Goal: Information Seeking & Learning: Find specific fact

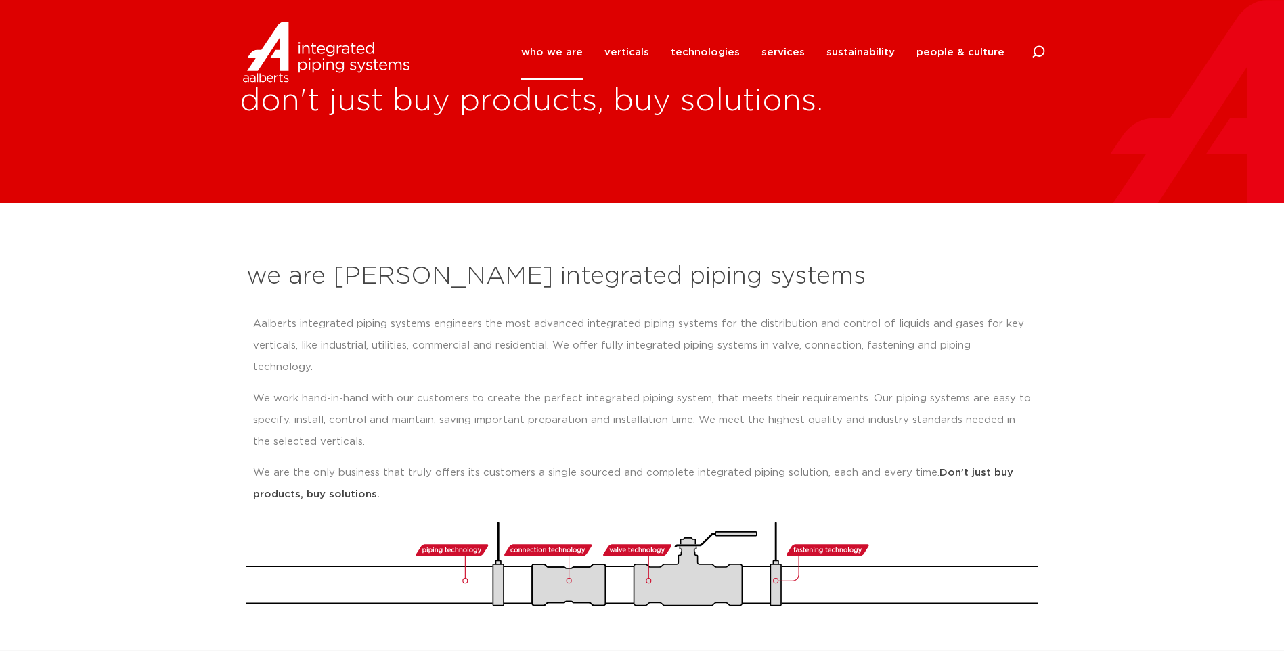
click at [1030, 49] on div "who we are we are [PERSON_NAME] integrated piping systems our mission our regio…" at bounding box center [732, 52] width 623 height 61
click at [1042, 51] on icon at bounding box center [1038, 52] width 14 height 14
click at [863, 53] on input "Search" at bounding box center [936, 50] width 217 height 31
type input "shurjoint"
click button "Search" at bounding box center [0, 0] width 0 height 0
